Goal: Information Seeking & Learning: Learn about a topic

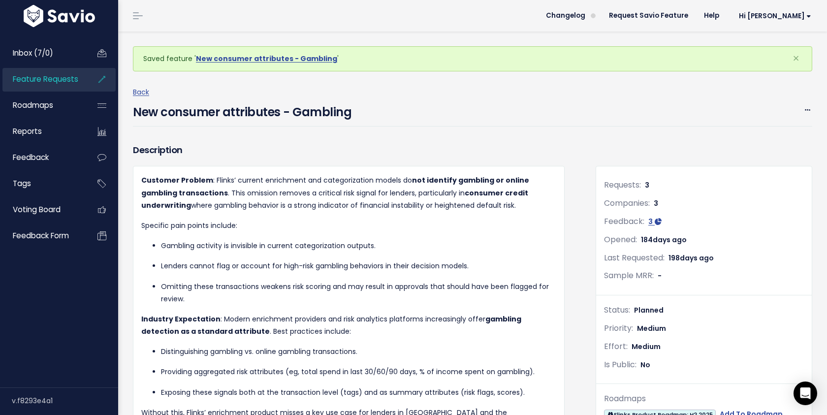
click at [46, 75] on span "Feature Requests" at bounding box center [45, 79] width 65 height 10
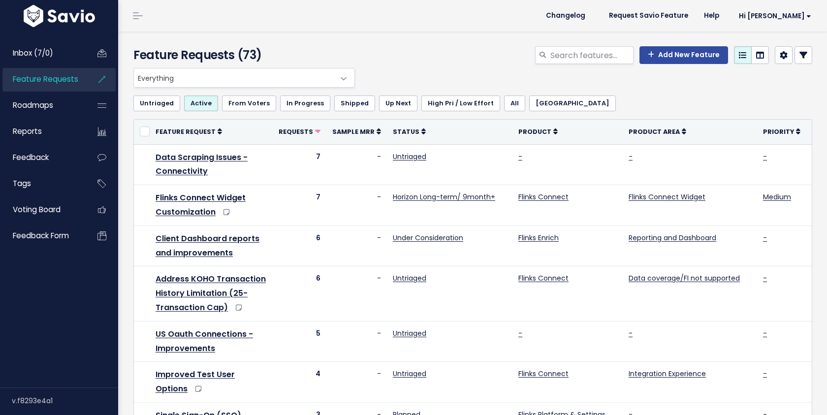
click at [258, 71] on span "Everything" at bounding box center [234, 77] width 201 height 19
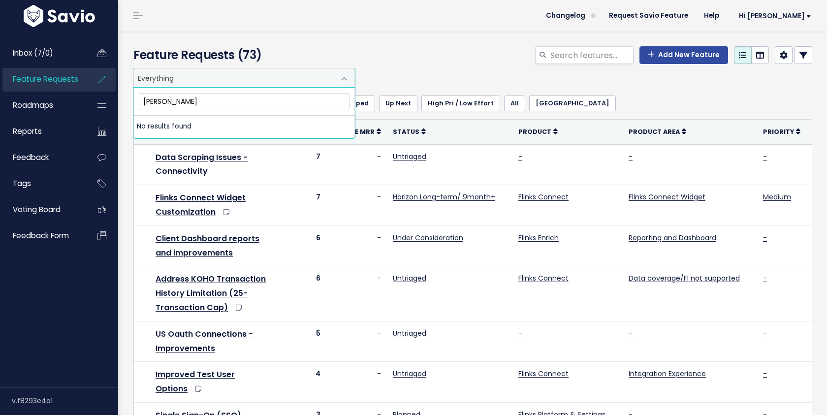
type input "stand"
click at [572, 59] on input "search" at bounding box center [591, 55] width 84 height 18
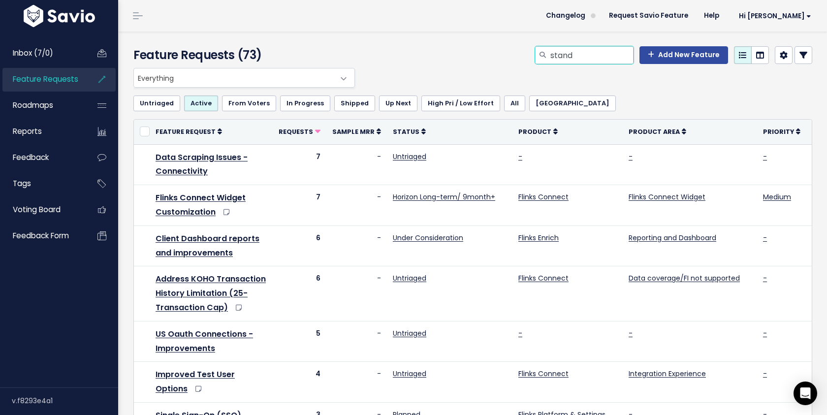
type input "stand"
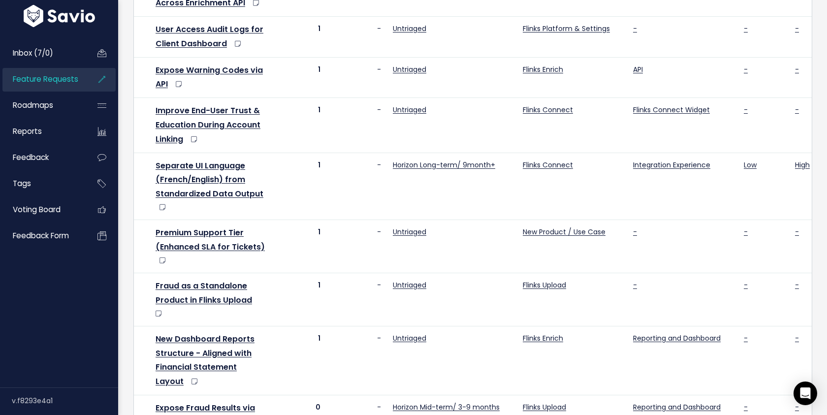
scroll to position [446, 0]
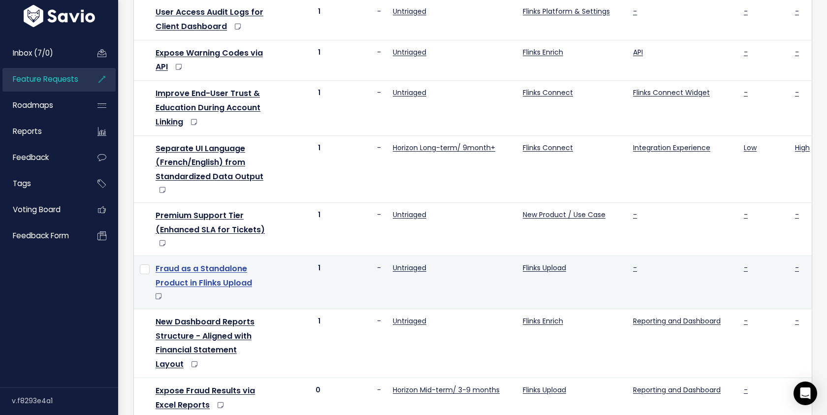
click at [185, 280] on link "Fraud as a Standalone Product in Flinks Upload" at bounding box center [204, 276] width 96 height 26
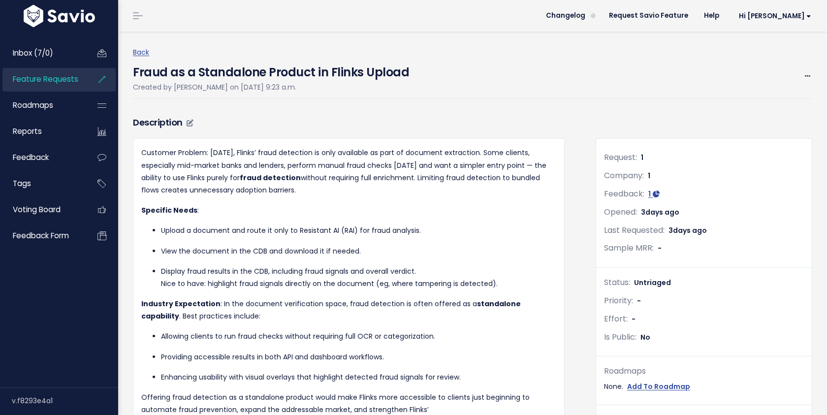
click at [415, 330] on p "Allowing clients to run fraud checks without requiring full OCR or categorizati…" at bounding box center [358, 336] width 395 height 12
click at [35, 79] on span "Feature Requests" at bounding box center [45, 79] width 65 height 10
